Goal: Transaction & Acquisition: Purchase product/service

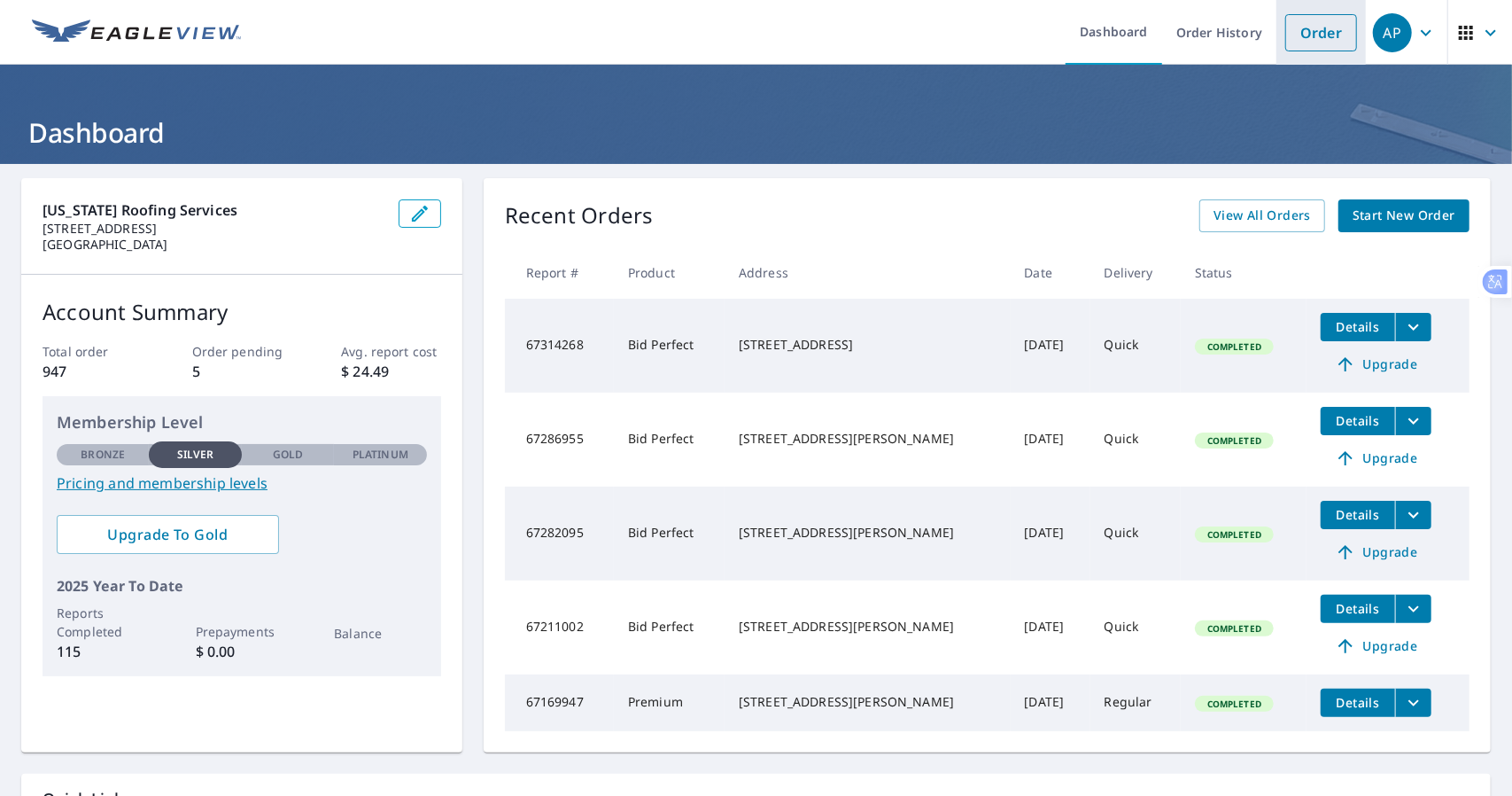
click at [1307, 39] on link "Order" at bounding box center [1320, 33] width 72 height 37
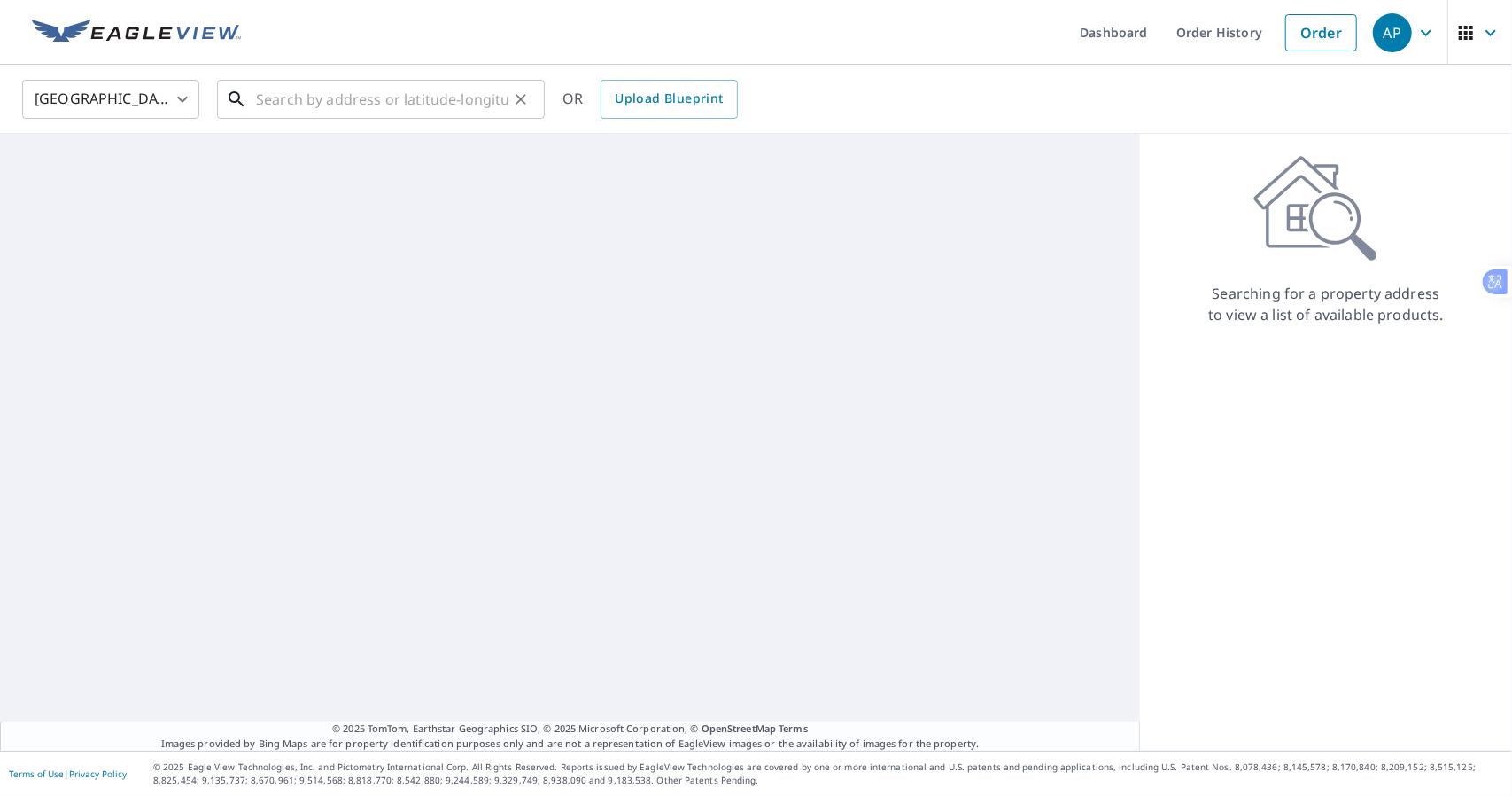
click at [345, 103] on input "text" at bounding box center [382, 100] width 253 height 50
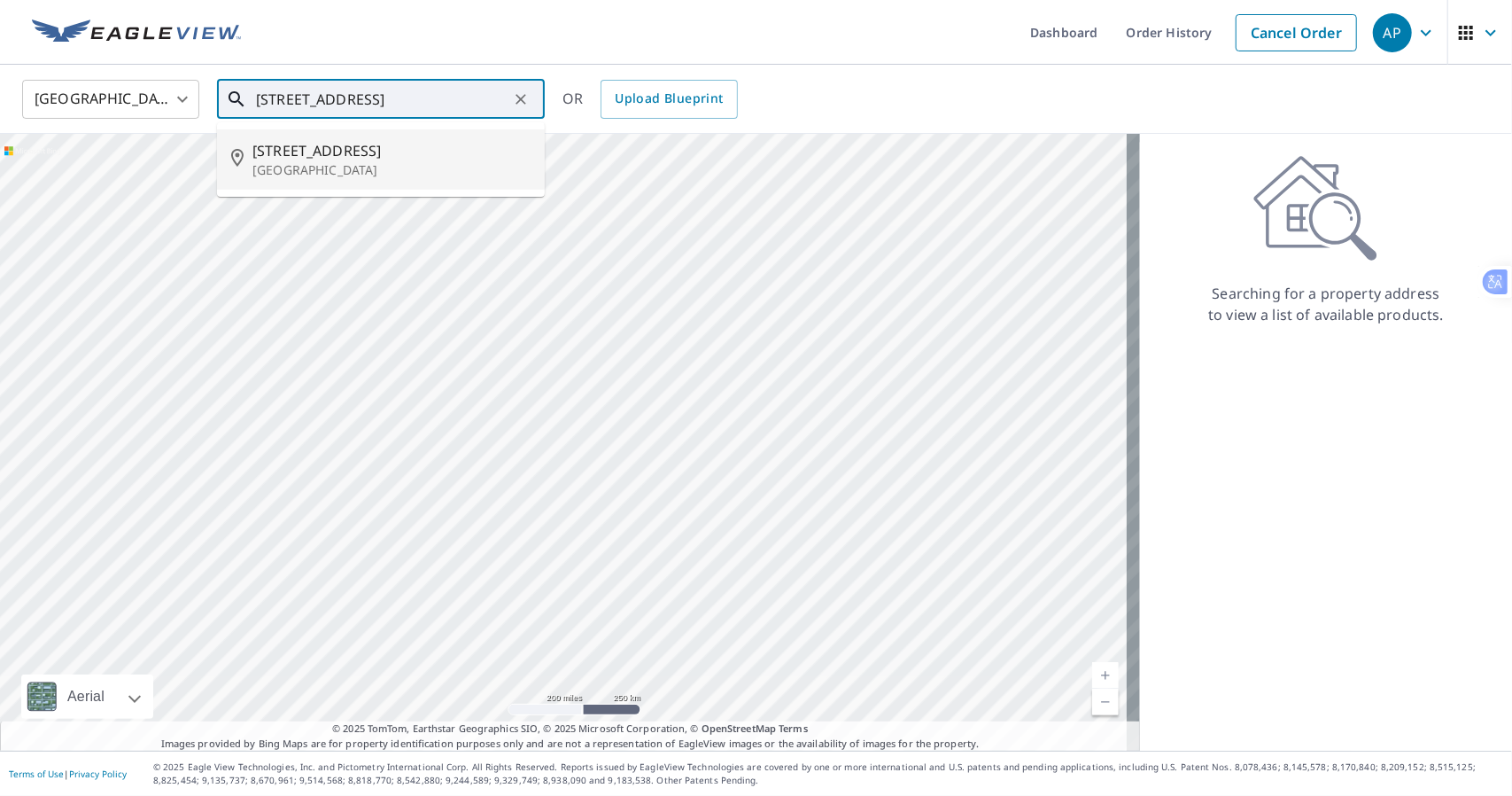
click at [325, 168] on p "[GEOGRAPHIC_DATA]" at bounding box center [392, 170] width 278 height 18
type input "[STREET_ADDRESS]"
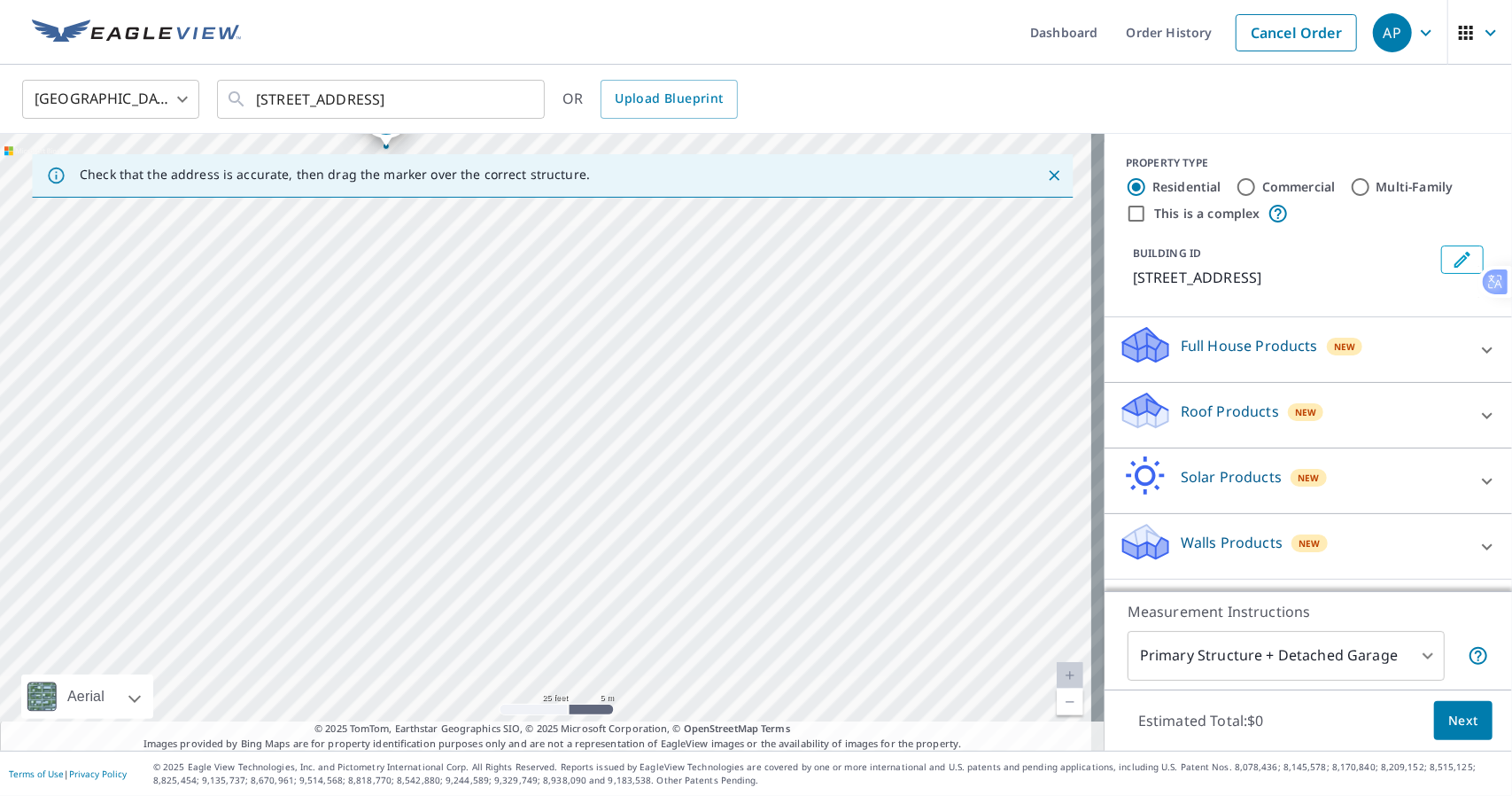
drag, startPoint x: 629, startPoint y: 565, endPoint x: 447, endPoint y: 170, distance: 434.9
click at [447, 166] on div "Check that the address is accurate, then drag the marker over the correct struc…" at bounding box center [553, 443] width 1105 height 617
drag, startPoint x: 541, startPoint y: 412, endPoint x: 566, endPoint y: 284, distance: 130.4
click at [566, 284] on div "[STREET_ADDRESS]" at bounding box center [553, 443] width 1105 height 617
drag, startPoint x: 622, startPoint y: 513, endPoint x: 700, endPoint y: 637, distance: 146.5
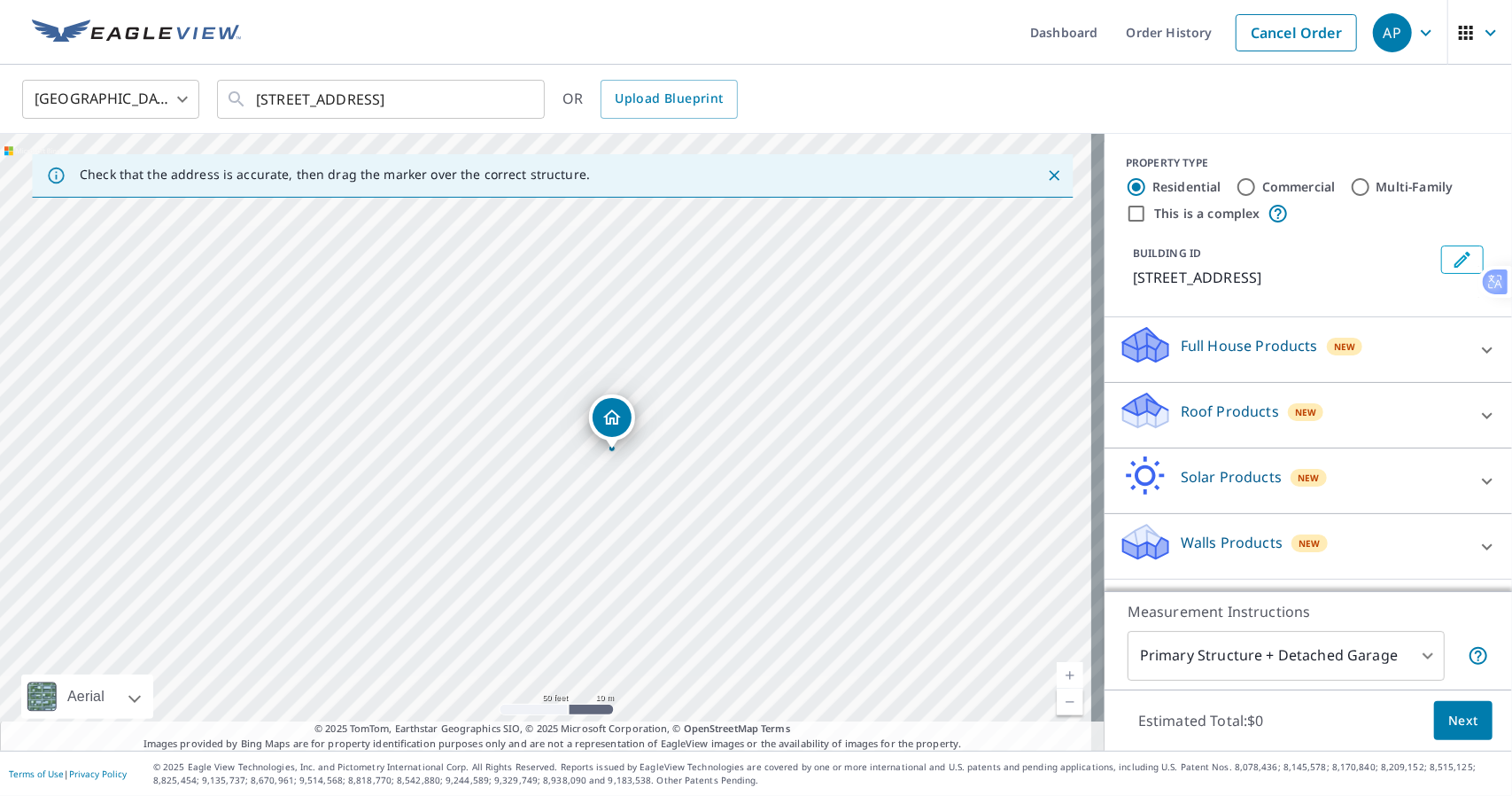
click at [700, 637] on div "[STREET_ADDRESS]" at bounding box center [553, 443] width 1105 height 617
click at [1204, 404] on p "Roof Products" at bounding box center [1230, 411] width 99 height 21
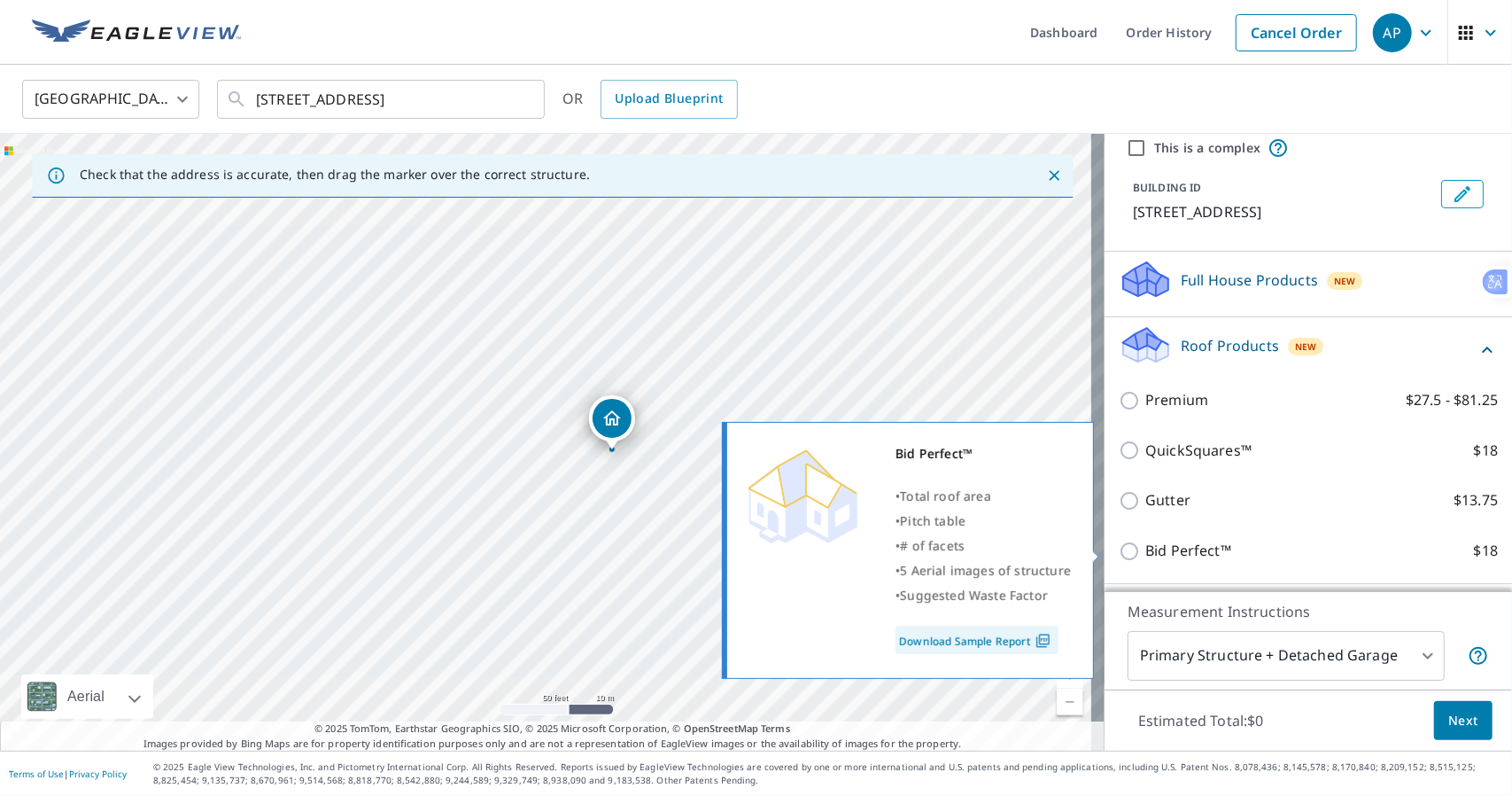
click at [1185, 561] on div "Bid Perfect™ $18" at bounding box center [1308, 551] width 379 height 51
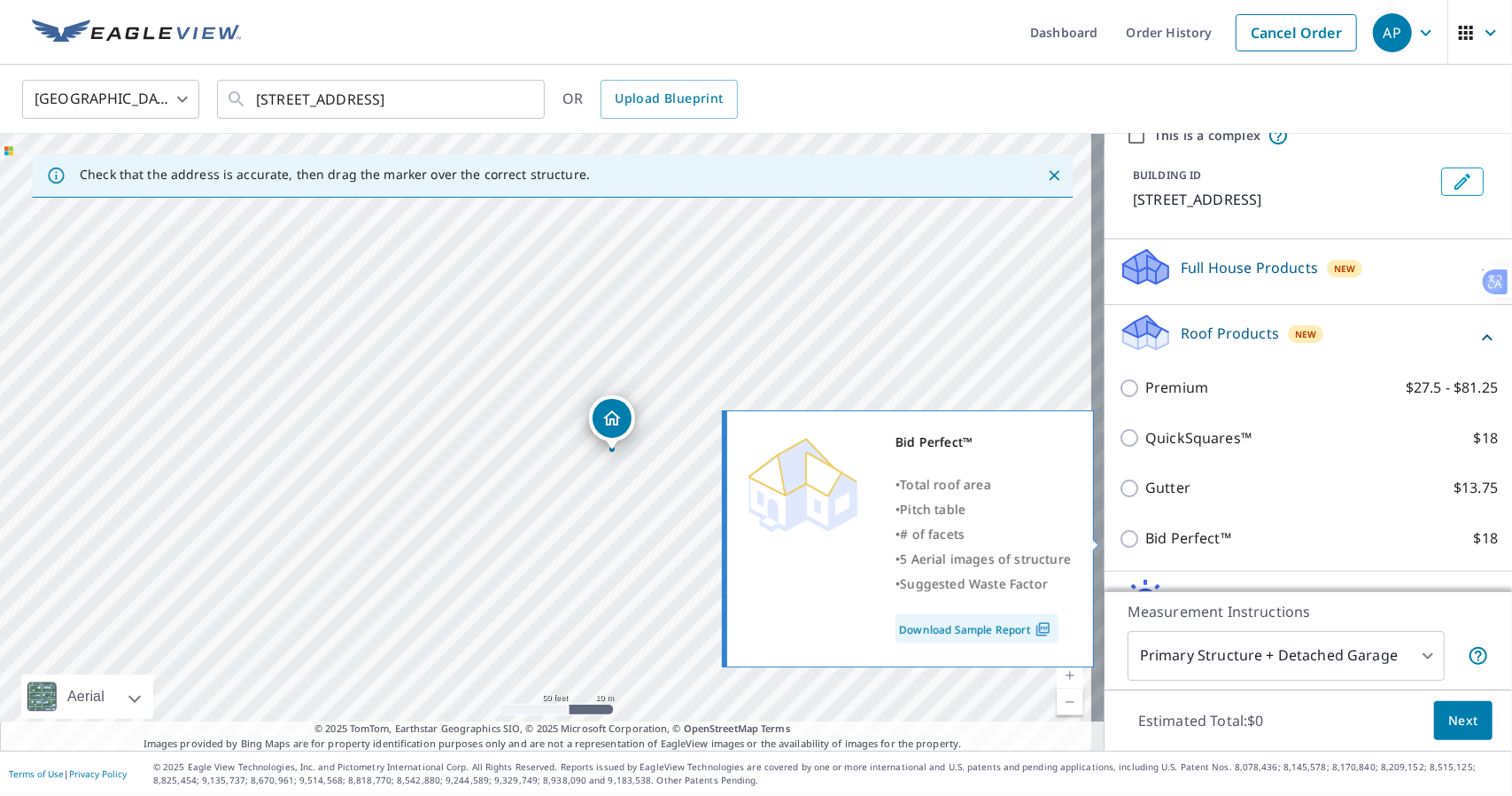
click at [1156, 541] on p "Bid Perfect™" at bounding box center [1188, 537] width 86 height 22
click at [1145, 541] on input "Bid Perfect™ $18" at bounding box center [1132, 538] width 27 height 21
checkbox input "true"
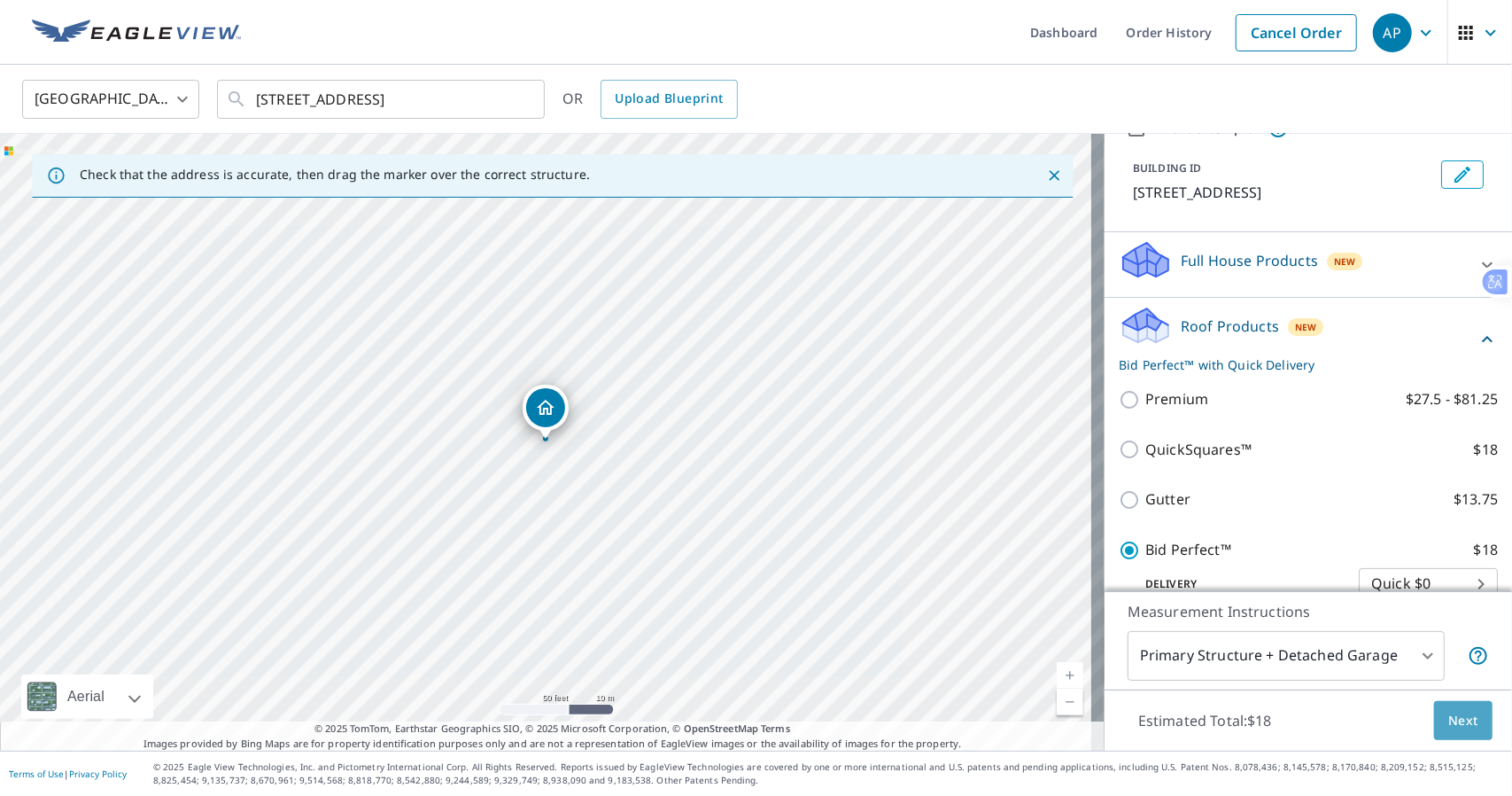
scroll to position [86, 0]
click at [1460, 713] on span "Next" at bounding box center [1463, 720] width 30 height 22
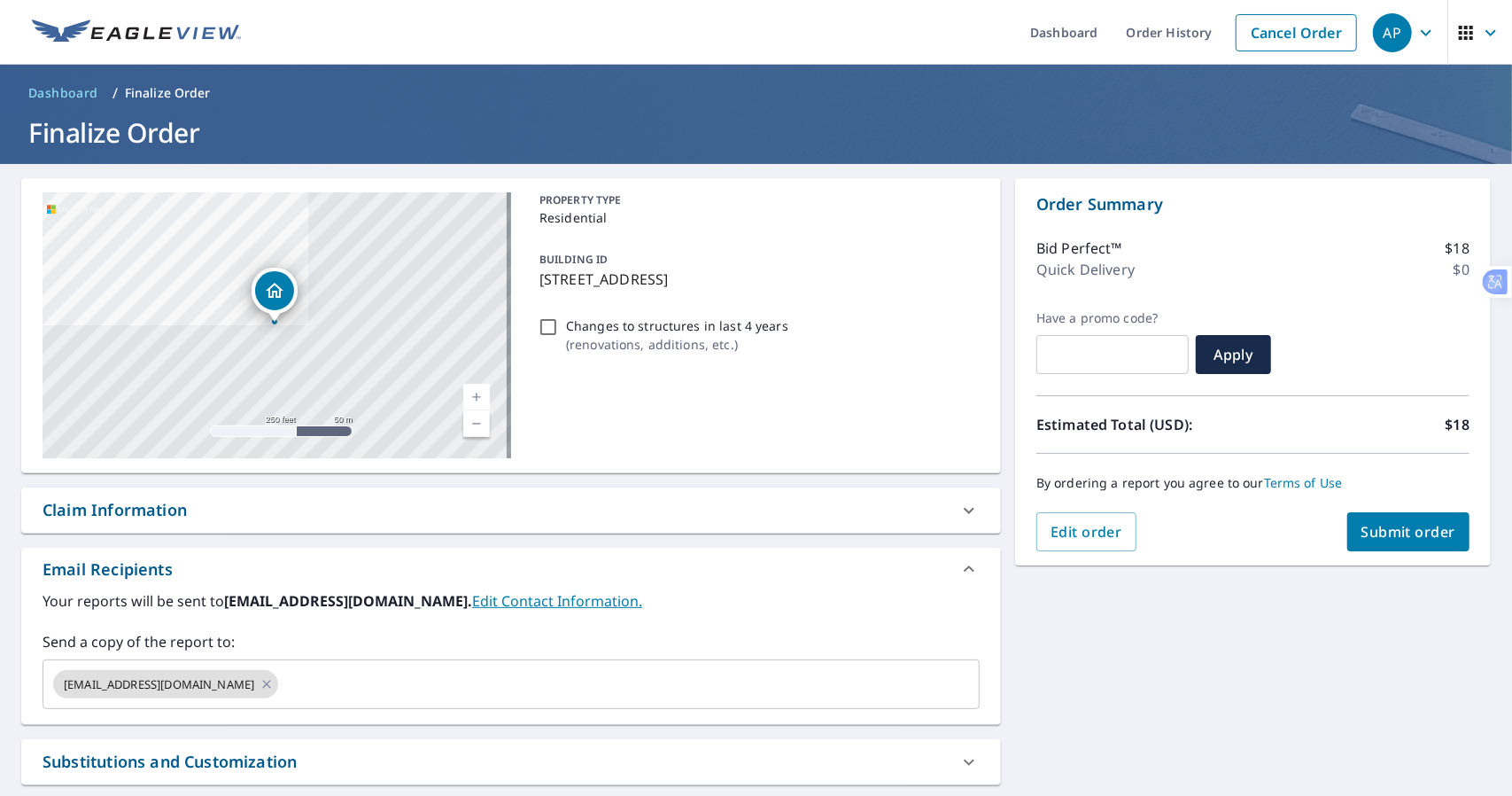
click at [1367, 535] on span "Submit order" at bounding box center [1409, 532] width 95 height 19
